Goal: Book appointment/travel/reservation

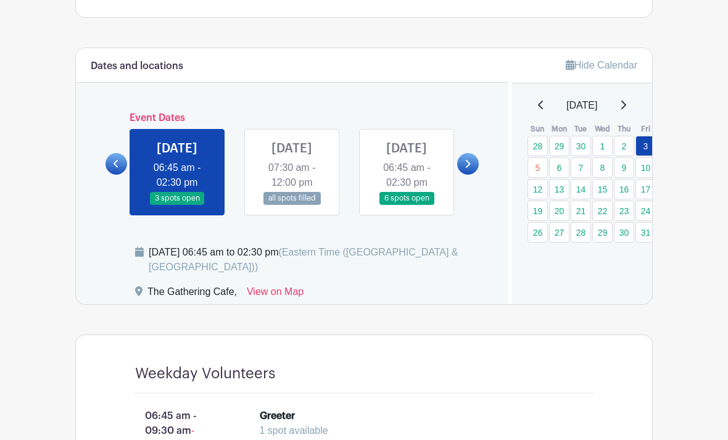
scroll to position [649, 0]
click at [292, 205] on link at bounding box center [292, 205] width 0 height 0
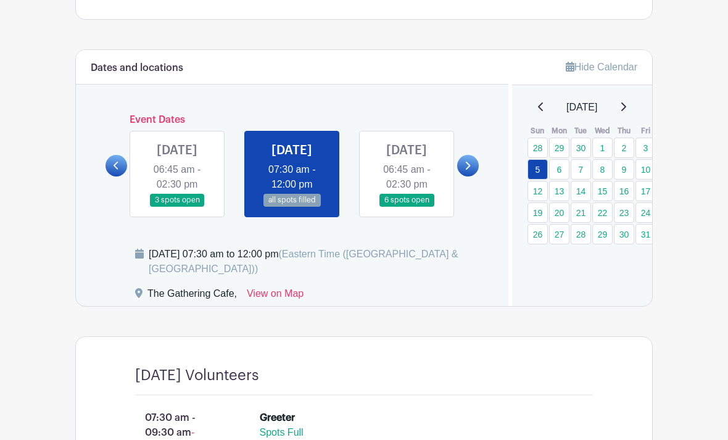
scroll to position [647, 0]
click at [406, 207] on link at bounding box center [406, 207] width 0 height 0
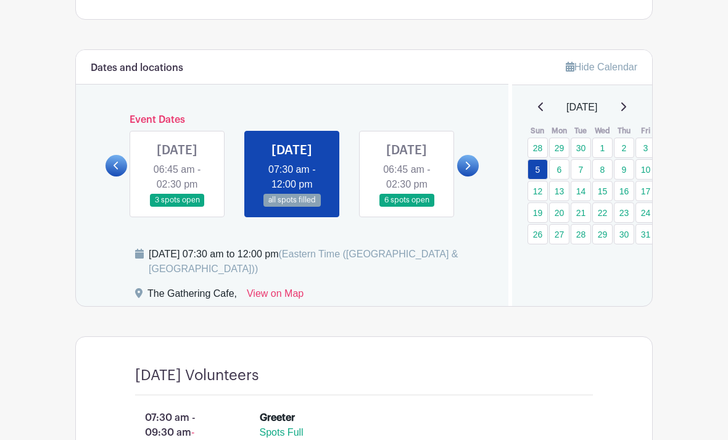
click at [406, 207] on link at bounding box center [406, 207] width 0 height 0
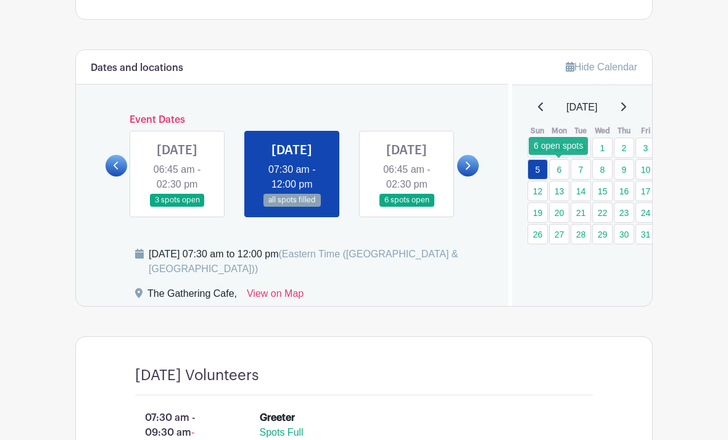
click at [553, 168] on link "6" at bounding box center [559, 169] width 20 height 20
click at [556, 173] on link "6" at bounding box center [559, 169] width 20 height 20
click at [406, 207] on link at bounding box center [406, 207] width 0 height 0
click at [562, 168] on link "6" at bounding box center [559, 169] width 20 height 20
click at [406, 207] on link at bounding box center [406, 207] width 0 height 0
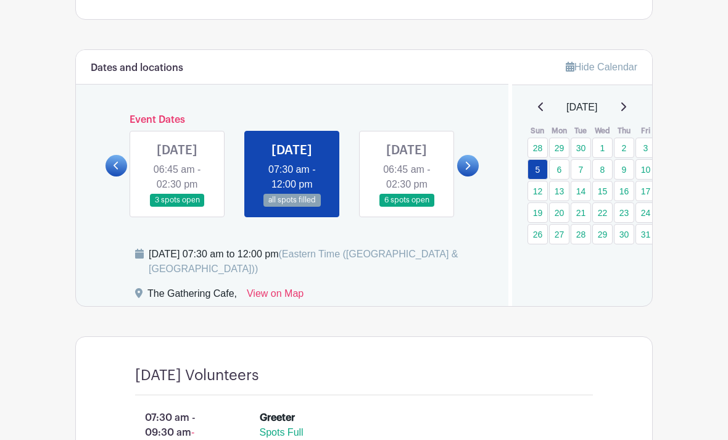
click at [406, 207] on link at bounding box center [406, 207] width 0 height 0
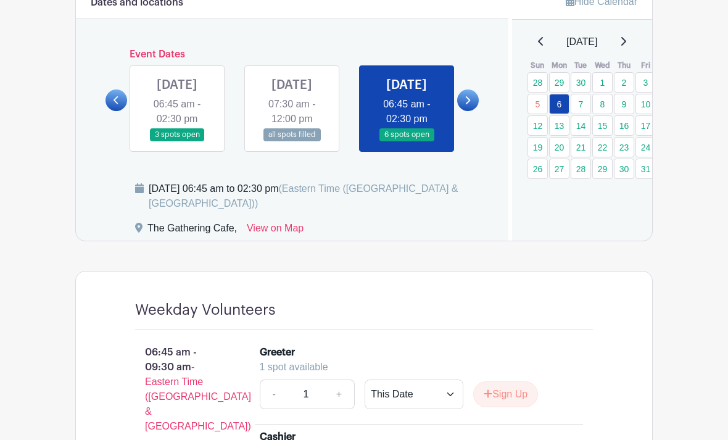
scroll to position [713, 0]
click at [587, 107] on link "7" at bounding box center [580, 104] width 20 height 20
click at [585, 108] on link "7" at bounding box center [580, 104] width 20 height 20
click at [585, 104] on link "7" at bounding box center [580, 104] width 20 height 20
